Goal: Complete application form

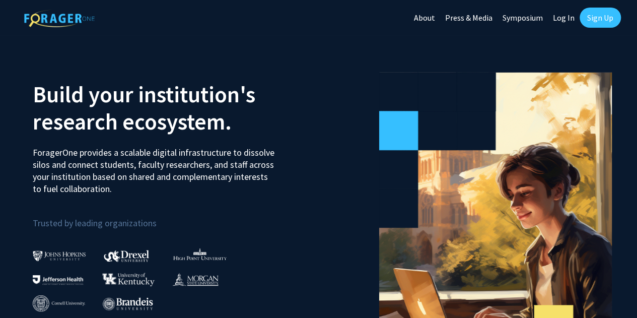
click at [562, 17] on link "Log In" at bounding box center [564, 17] width 32 height 35
select select
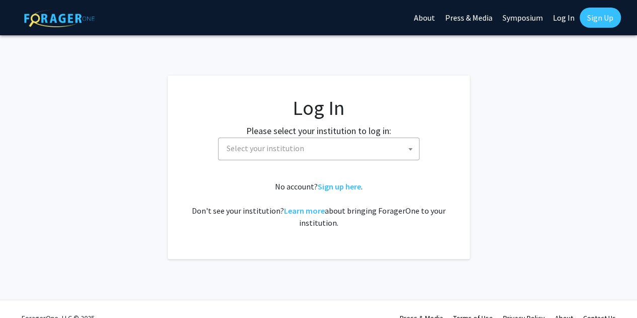
click at [259, 144] on span "Select your institution" at bounding box center [266, 148] width 78 height 10
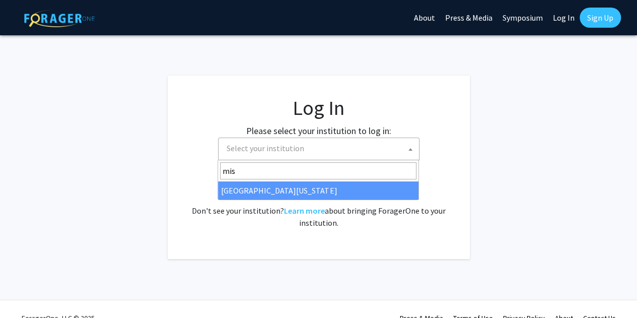
type input "mis"
select select "33"
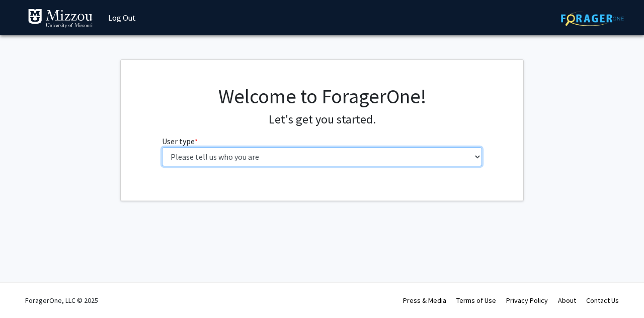
click at [253, 158] on select "Please tell us who you are Undergraduate Student Master's Student Doctoral Cand…" at bounding box center [322, 156] width 321 height 19
select select "1: undergrad"
click at [162, 147] on select "Please tell us who you are Undergraduate Student Master's Student Doctoral Cand…" at bounding box center [322, 156] width 321 height 19
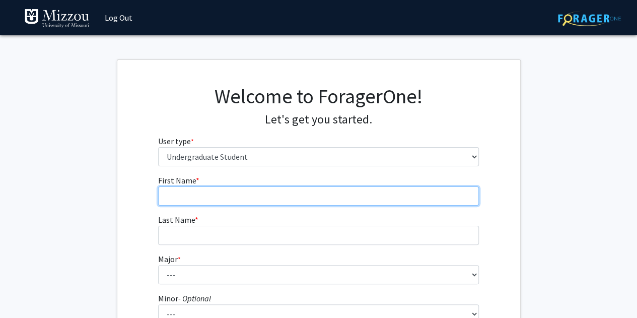
click at [252, 202] on input "First Name * required" at bounding box center [318, 195] width 321 height 19
type input "Olivia"
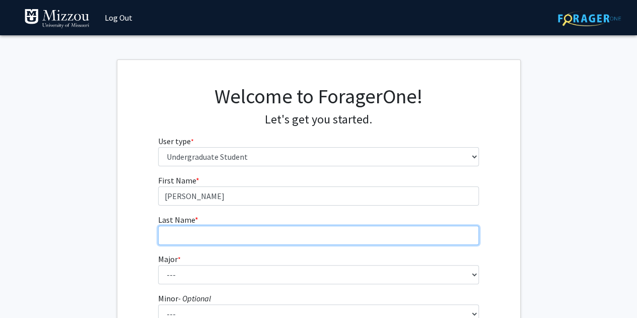
type input "Johnson"
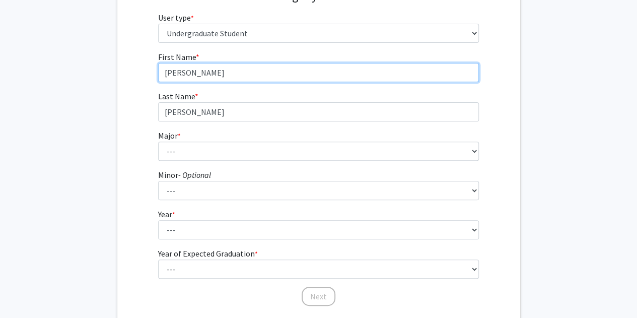
scroll to position [124, 0]
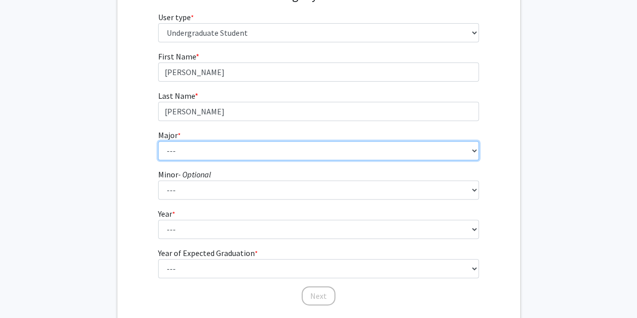
click at [193, 149] on select "--- Agribusiness Management Agricultural Education Agricultural Education: Comm…" at bounding box center [318, 150] width 321 height 19
select select "18: 2507"
click at [158, 141] on select "--- Agribusiness Management Agricultural Education Agricultural Education: Comm…" at bounding box center [318, 150] width 321 height 19
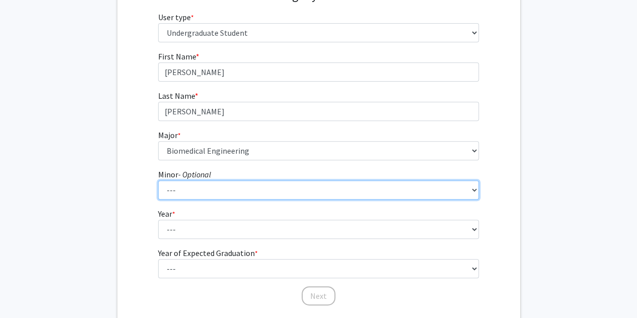
click at [172, 189] on select "--- Accountancy Aerospace Engineering Aerospace Studies Agribusiness Management…" at bounding box center [318, 189] width 321 height 19
select select "23: 1979"
click at [158, 180] on select "--- Accountancy Aerospace Engineering Aerospace Studies Agribusiness Management…" at bounding box center [318, 189] width 321 height 19
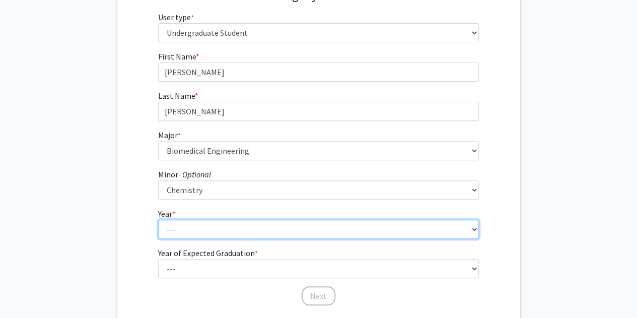
click at [175, 225] on select "--- First-year Sophomore Junior Senior Postbaccalaureate Certificate" at bounding box center [318, 229] width 321 height 19
select select "4: senior"
click at [158, 220] on select "--- First-year Sophomore Junior Senior Postbaccalaureate Certificate" at bounding box center [318, 229] width 321 height 19
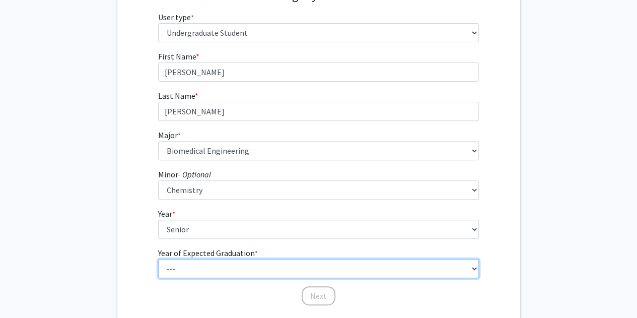
click at [173, 265] on select "--- 2025 2026 2027 2028 2029 2030 2031 2032 2033 2034" at bounding box center [318, 268] width 321 height 19
select select "2: 2026"
click at [158, 259] on select "--- 2025 2026 2027 2028 2029 2030 2031 2032 2033 2034" at bounding box center [318, 268] width 321 height 19
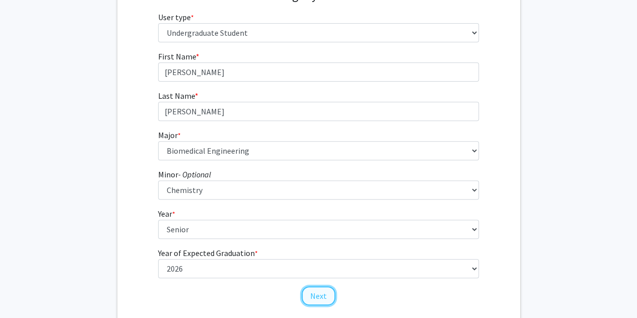
click at [323, 293] on button "Next" at bounding box center [319, 295] width 34 height 19
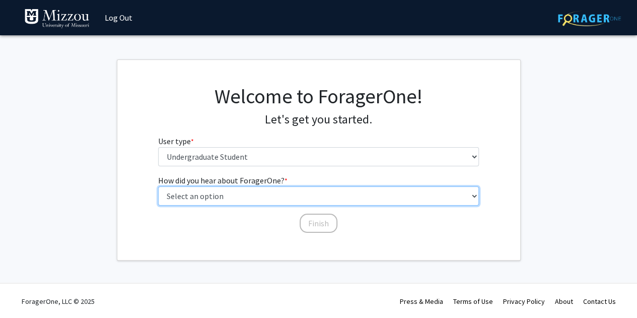
click at [225, 192] on select "Select an option Peer/student recommendation Faculty/staff recommendation Unive…" at bounding box center [318, 195] width 321 height 19
select select "3: university_website"
click at [158, 186] on select "Select an option Peer/student recommendation Faculty/staff recommendation Unive…" at bounding box center [318, 195] width 321 height 19
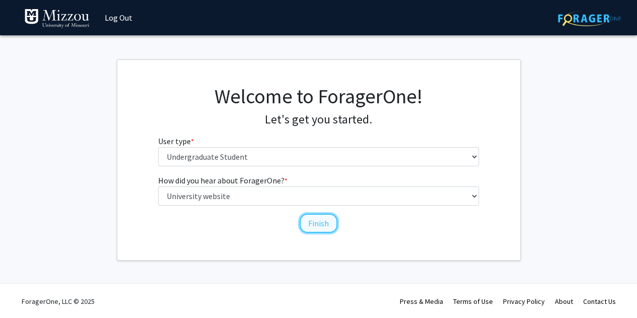
click at [324, 220] on button "Finish" at bounding box center [319, 222] width 38 height 19
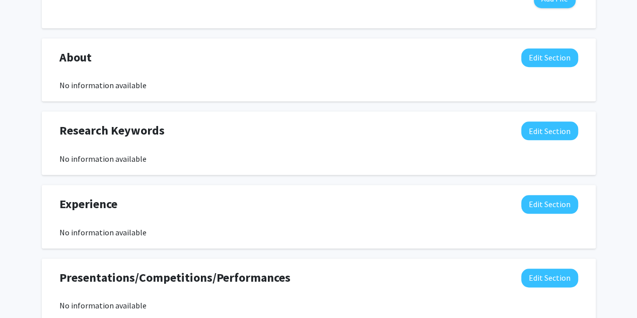
scroll to position [642, 0]
